Goal: Information Seeking & Learning: Learn about a topic

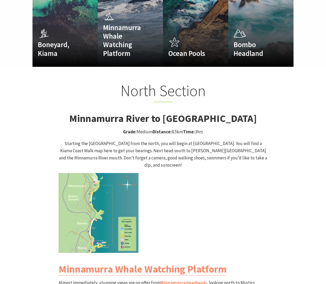
scroll to position [469, 0]
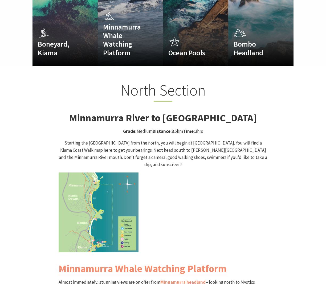
click at [97, 205] on img at bounding box center [99, 213] width 80 height 80
click at [38, 200] on div "North Section Minnamurra River to [GEOGRAPHIC_DATA] Grade: Medium Distance: 8.5…" at bounding box center [163, 267] width 320 height 372
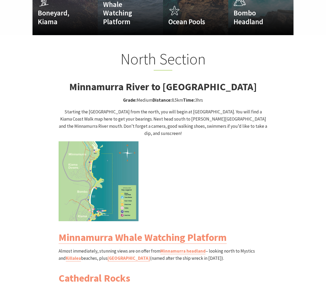
scroll to position [501, 0]
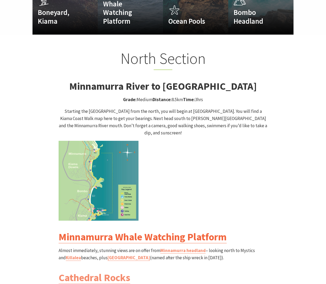
click at [95, 231] on link "Minnamurra Whale Watching Platform" at bounding box center [143, 237] width 168 height 13
click at [41, 142] on div "North Section Minnamurra River to [GEOGRAPHIC_DATA] Grade: Medium Distance: 8.5…" at bounding box center [163, 235] width 320 height 372
